Goal: Task Accomplishment & Management: Use online tool/utility

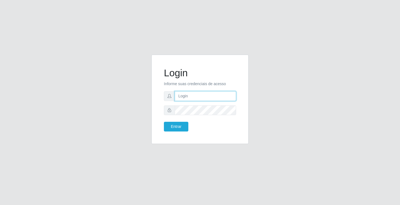
click at [188, 94] on input "text" at bounding box center [205, 96] width 61 height 10
type input "[PERSON_NAME]"
click at [164, 122] on button "Entrar" at bounding box center [176, 127] width 24 height 10
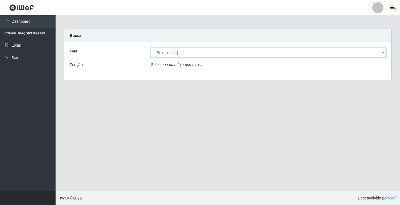
click at [192, 52] on select "[Selecione...] Ideal - Conceição" at bounding box center [268, 53] width 235 height 10
select select "231"
click at [151, 48] on select "[Selecione...] Ideal - Conceição" at bounding box center [268, 53] width 235 height 10
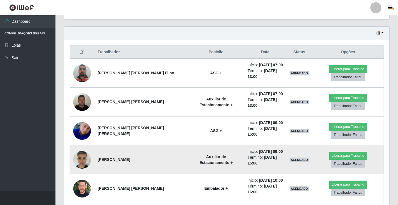
scroll to position [194, 0]
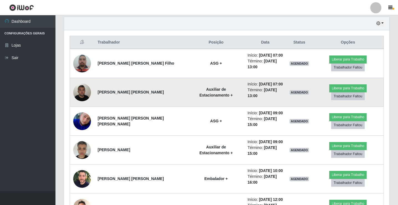
click at [327, 90] on td "Liberar para Trabalho Trabalhador Faltou" at bounding box center [349, 92] width 72 height 29
click at [330, 86] on button "Liberar para Trabalho" at bounding box center [348, 88] width 37 height 8
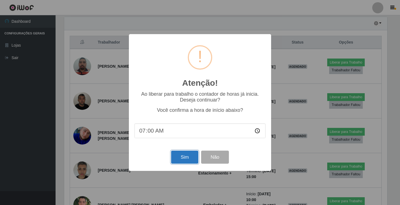
click at [185, 158] on button "Sim" at bounding box center [184, 157] width 27 height 13
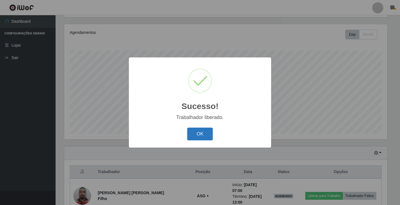
click at [208, 133] on button "OK" at bounding box center [200, 134] width 26 height 13
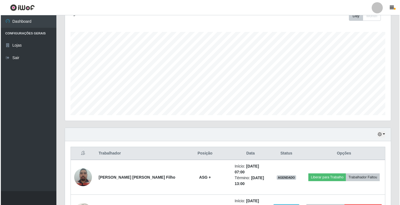
scroll to position [120, 0]
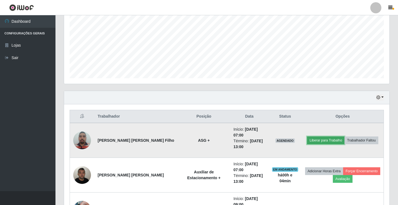
click at [329, 140] on button "Liberar para Trabalho" at bounding box center [325, 141] width 37 height 8
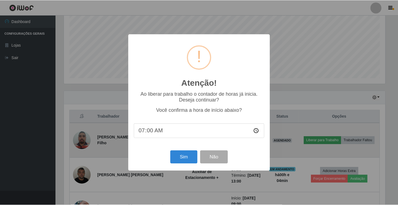
scroll to position [115, 323]
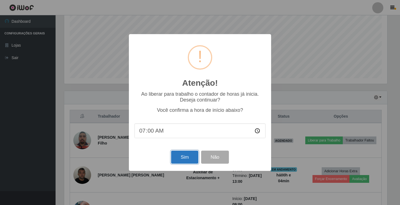
click at [190, 158] on button "Sim" at bounding box center [184, 157] width 27 height 13
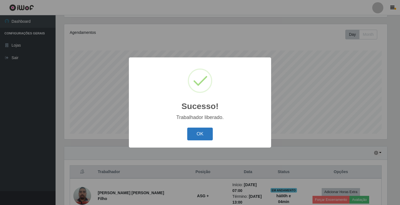
click at [202, 137] on button "OK" at bounding box center [200, 134] width 26 height 13
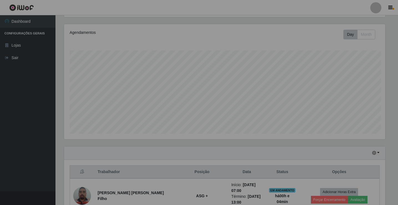
scroll to position [115, 326]
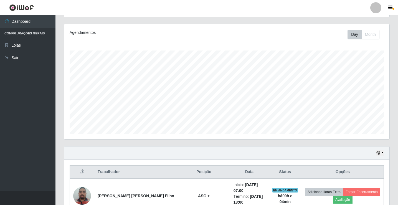
click at [378, 10] on div at bounding box center [376, 7] width 11 height 11
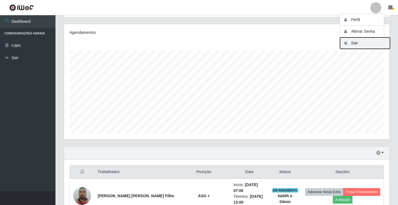
click at [371, 44] on button "Sair" at bounding box center [365, 42] width 50 height 11
